Goal: Find specific page/section: Find specific page/section

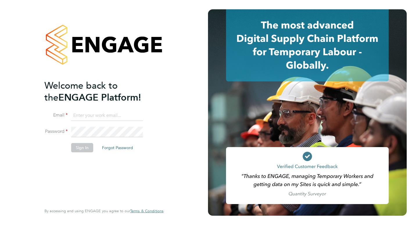
type input "matthew.kimber@bgis.com"
click at [76, 149] on button "Sign In" at bounding box center [82, 147] width 22 height 9
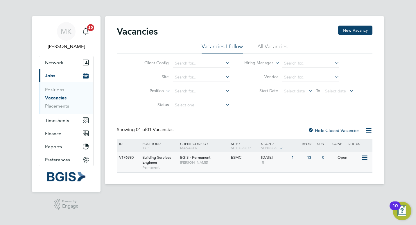
drag, startPoint x: 134, startPoint y: 157, endPoint x: 120, endPoint y: 157, distance: 14.3
click at [120, 157] on div "V176980" at bounding box center [128, 157] width 20 height 11
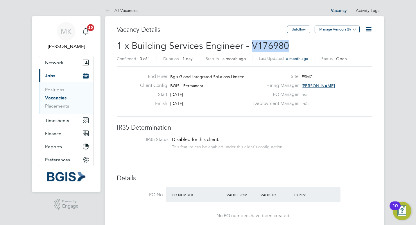
drag, startPoint x: 252, startPoint y: 44, endPoint x: 288, endPoint y: 44, distance: 36.4
click at [288, 44] on h2 "1 x Building Services Engineer - V176980 Confirmed 0 of 1 Duration 1 day Start …" at bounding box center [245, 52] width 256 height 24
copy span "V176980"
